Goal: Check status: Check status

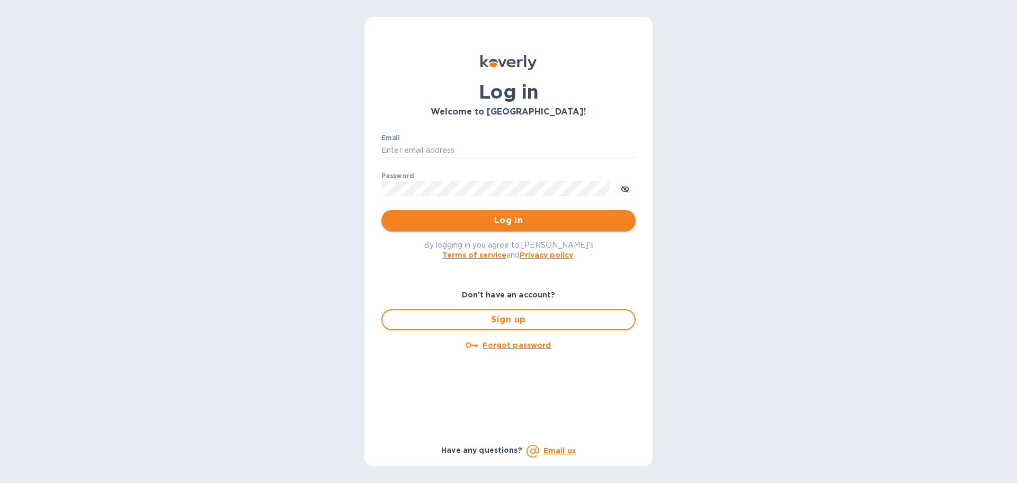
type input "[EMAIL_ADDRESS][DOMAIN_NAME]"
click at [428, 214] on button "Log in" at bounding box center [508, 220] width 254 height 21
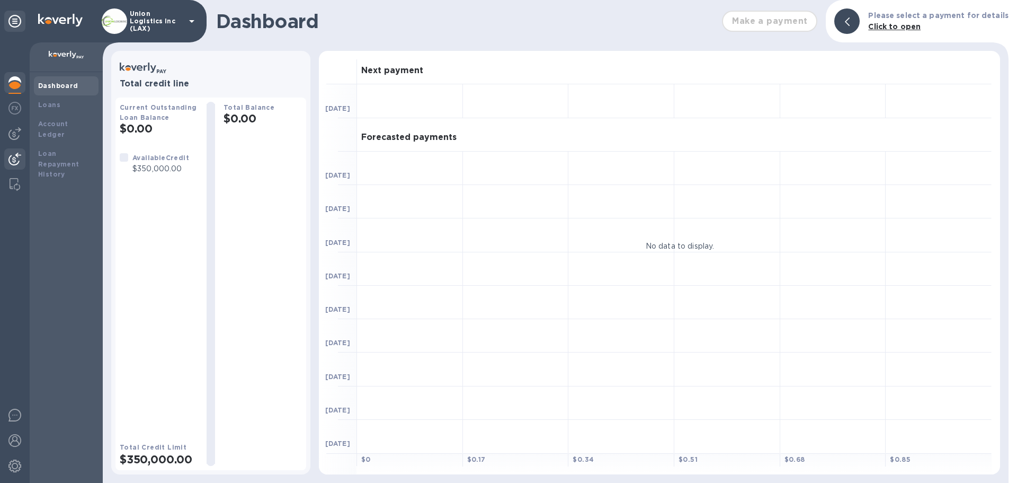
click at [20, 166] on div at bounding box center [14, 159] width 21 height 23
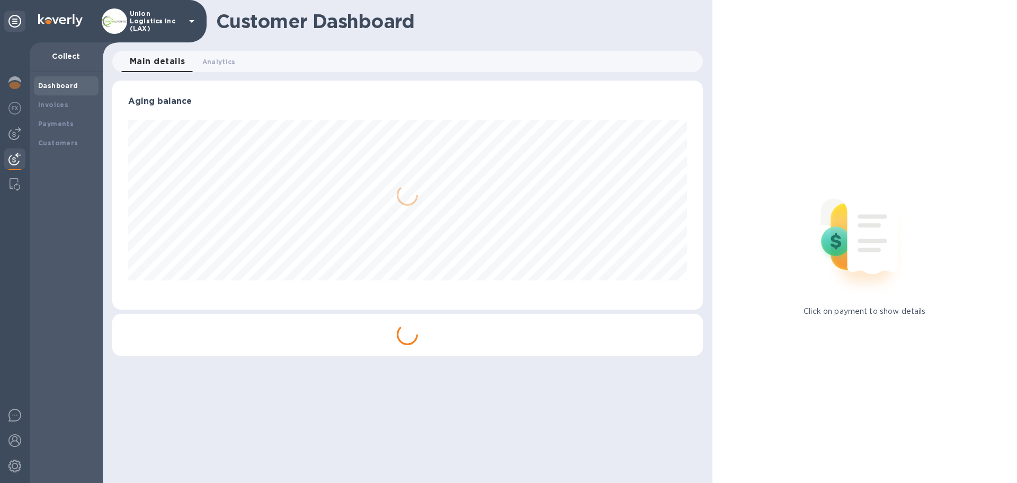
scroll to position [229, 590]
click at [70, 118] on div "Payments" at bounding box center [66, 123] width 65 height 19
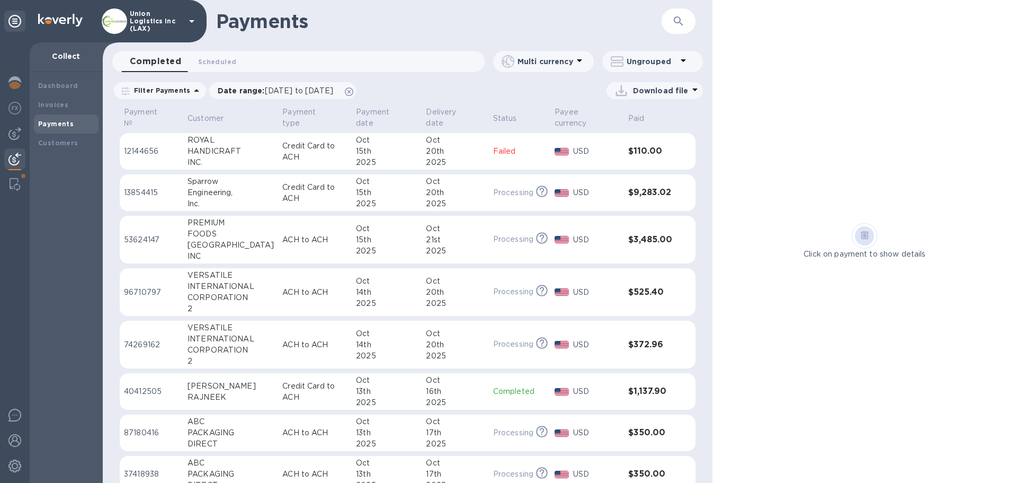
click at [313, 230] on td "ACH to ACH" at bounding box center [315, 240] width 74 height 48
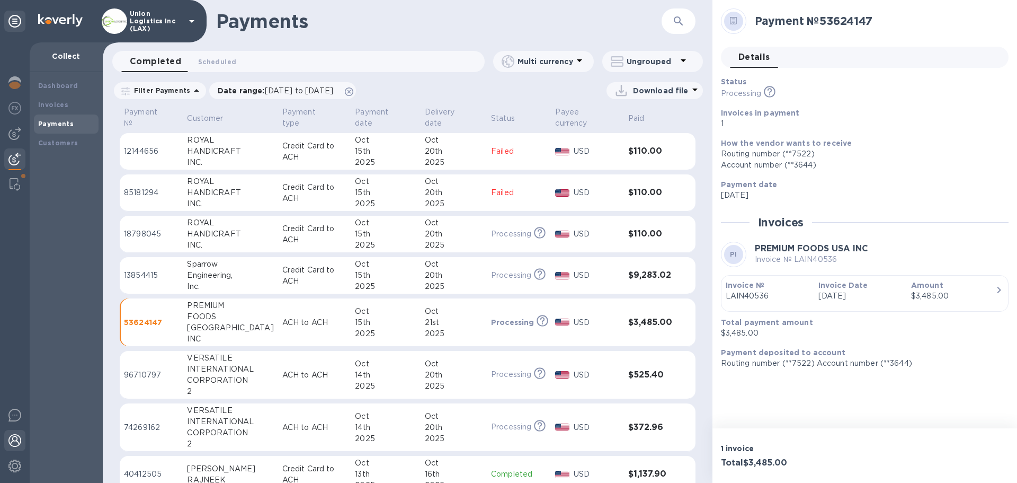
click at [15, 435] on img at bounding box center [14, 440] width 13 height 13
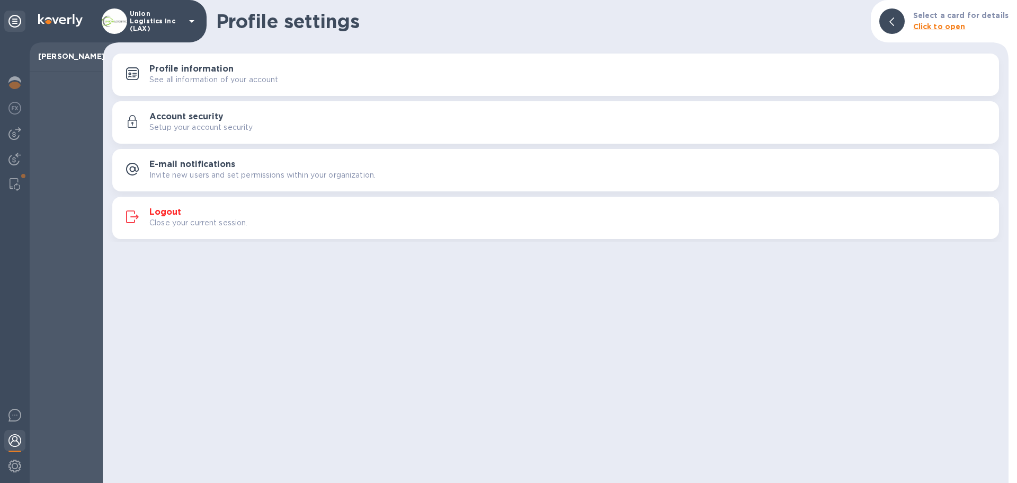
click at [271, 194] on div "Profile information See all information of your account Account security Setup …" at bounding box center [556, 146] width 906 height 191
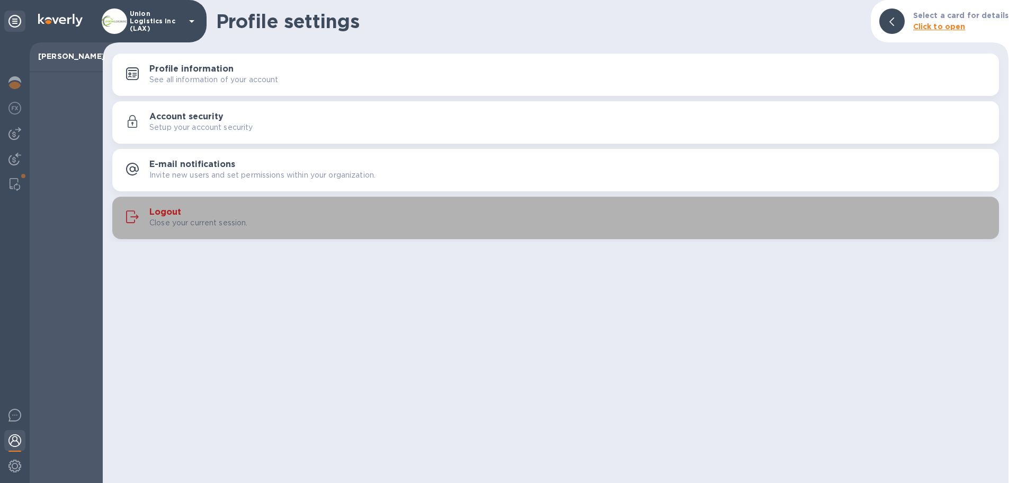
click at [270, 217] on div "Close your current session." at bounding box center [569, 222] width 841 height 11
